Goal: Navigation & Orientation: Find specific page/section

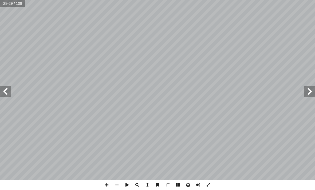
click at [219, 93] on span at bounding box center [309, 91] width 11 height 11
click at [219, 94] on span at bounding box center [309, 91] width 11 height 11
click at [219, 93] on span at bounding box center [309, 91] width 11 height 11
click at [219, 94] on span at bounding box center [309, 91] width 11 height 11
click at [7, 92] on span at bounding box center [5, 91] width 11 height 11
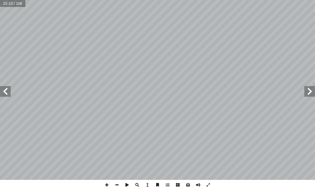
click at [10, 91] on span at bounding box center [5, 91] width 11 height 11
click at [7, 93] on span at bounding box center [5, 91] width 11 height 11
click at [2, 92] on span at bounding box center [5, 91] width 11 height 11
